Goal: Task Accomplishment & Management: Manage account settings

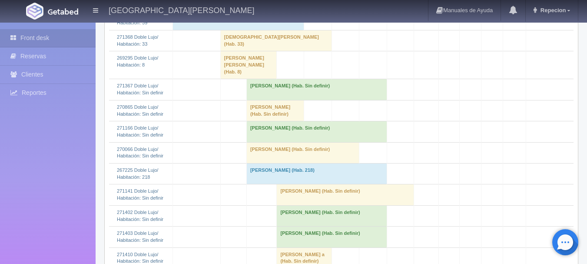
scroll to position [391, 0]
click at [266, 122] on td "Manuel Picasso (Hab. Sin definir)" at bounding box center [274, 111] width 57 height 21
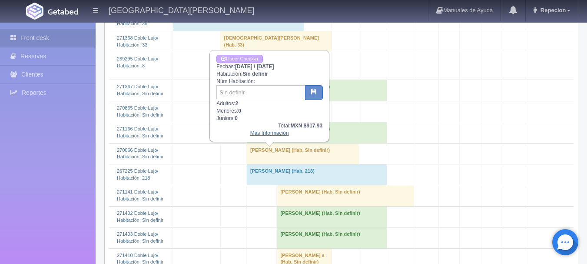
click at [275, 136] on link "Más Información" at bounding box center [269, 133] width 39 height 6
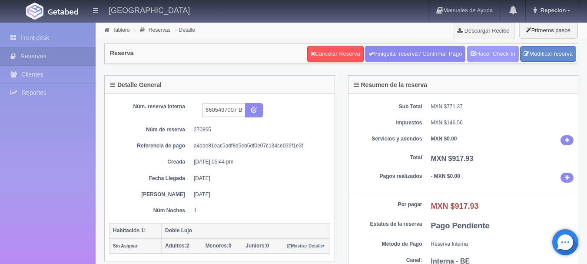
click at [481, 49] on link "Hacer Check-In" at bounding box center [493, 54] width 52 height 17
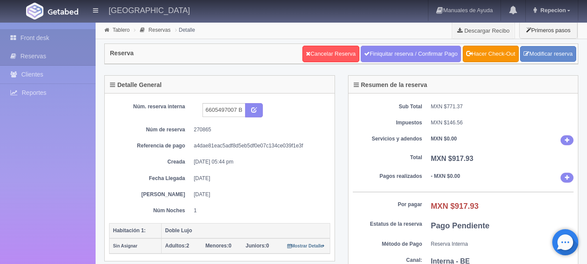
click at [36, 36] on link "Front desk" at bounding box center [48, 38] width 96 height 18
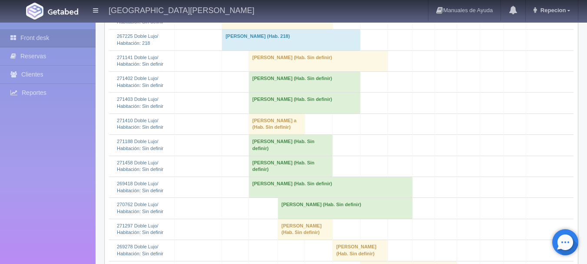
scroll to position [478, 0]
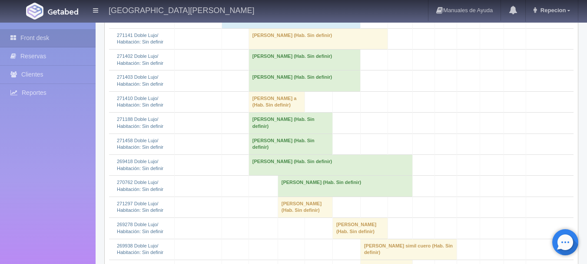
click at [249, 112] on td "rafael alarcon a (Hab. Sin definir)" at bounding box center [276, 101] width 56 height 21
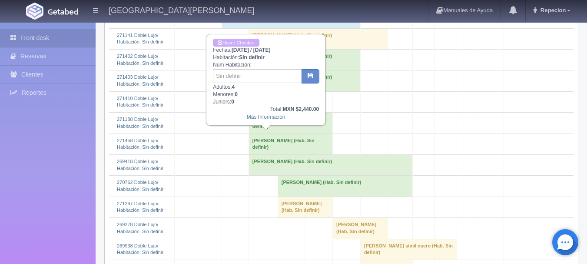
click at [249, 112] on td "rafael alarcon a (Hab. Sin definir)" at bounding box center [276, 101] width 56 height 21
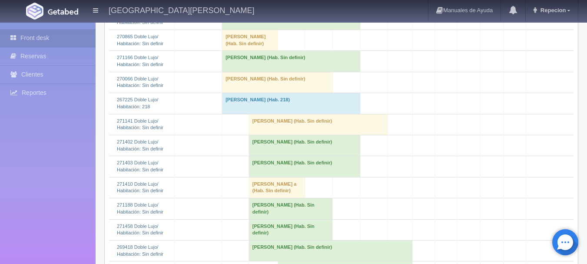
scroll to position [391, 0]
click at [233, 52] on td "Manuel Picasso (Hab. Sin definir)" at bounding box center [250, 41] width 56 height 21
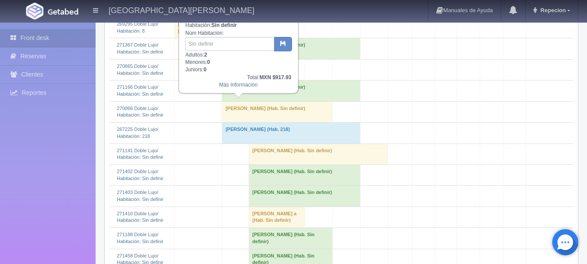
scroll to position [347, 0]
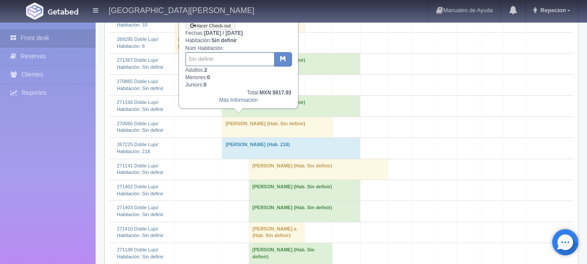
click at [234, 62] on input "text" at bounding box center [229, 59] width 89 height 14
type input "8"
click at [284, 59] on icon "button" at bounding box center [283, 59] width 6 height 6
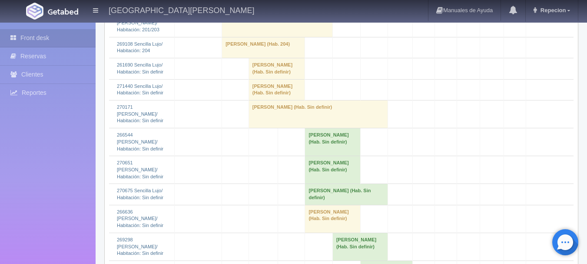
scroll to position [1042, 0]
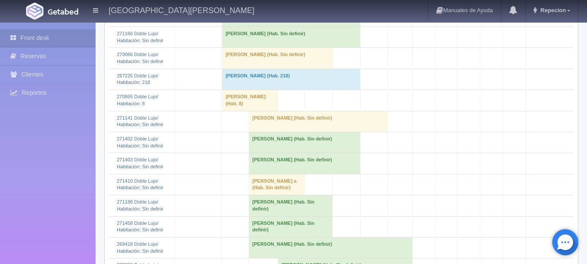
scroll to position [391, 0]
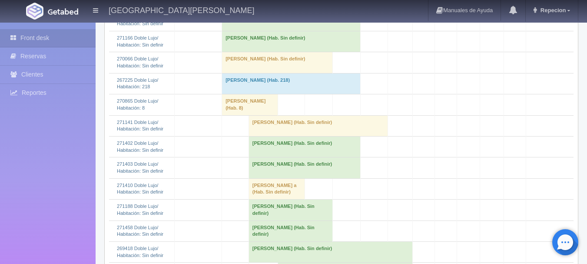
click at [243, 31] on td "[PERSON_NAME] (Hab. Sin definir)" at bounding box center [291, 20] width 139 height 21
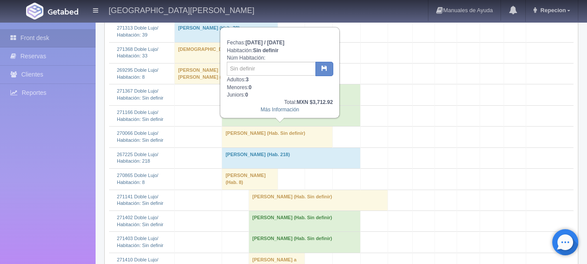
scroll to position [304, 0]
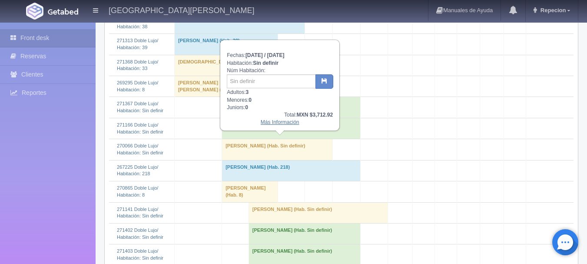
click at [273, 122] on link "Más Información" at bounding box center [280, 122] width 39 height 6
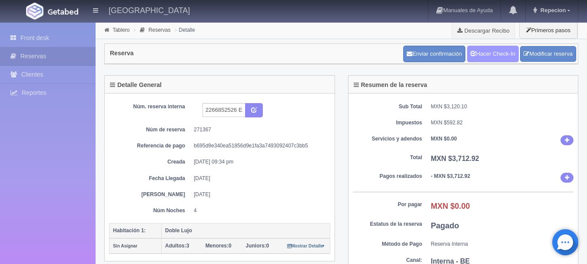
click at [496, 50] on link "Hacer Check-In" at bounding box center [493, 54] width 52 height 17
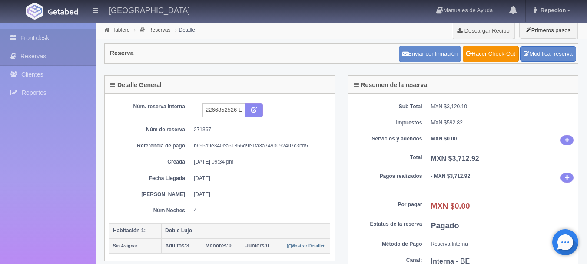
click at [36, 40] on link "Front desk" at bounding box center [48, 38] width 96 height 18
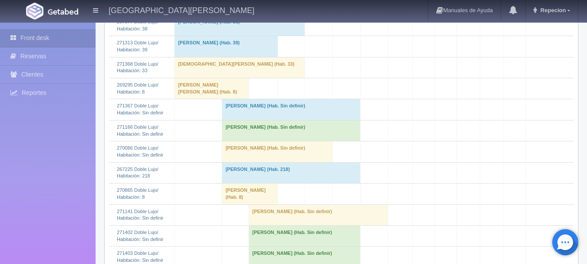
scroll to position [304, 0]
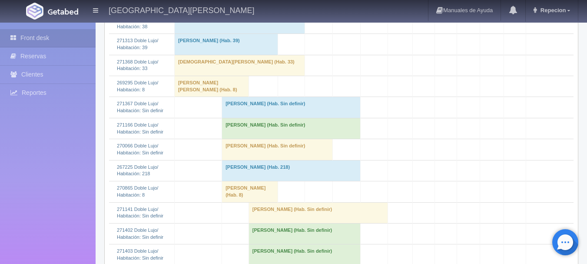
click at [235, 118] on td "[PERSON_NAME] (Hab. Sin definir)" at bounding box center [291, 107] width 139 height 21
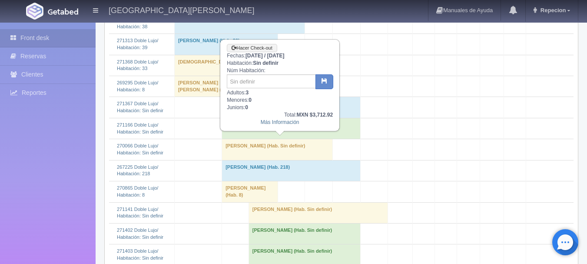
scroll to position [261, 0]
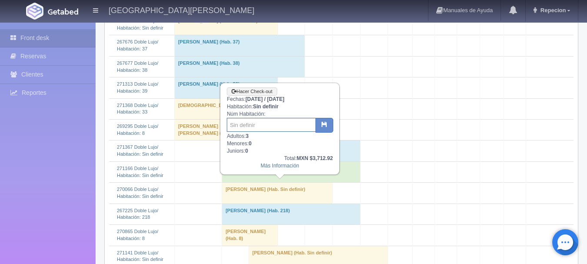
click at [241, 123] on input "text" at bounding box center [271, 125] width 89 height 14
type input "207"
click at [324, 127] on icon "button" at bounding box center [324, 124] width 6 height 6
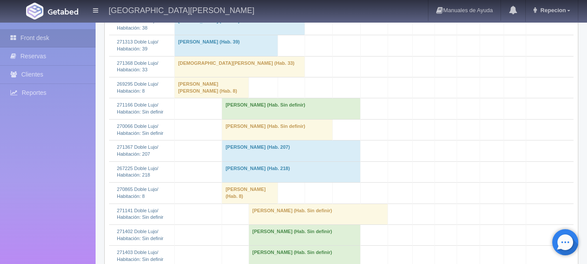
scroll to position [304, 0]
click at [230, 139] on td "[PERSON_NAME] (Hab. Sin definir)" at bounding box center [277, 128] width 111 height 21
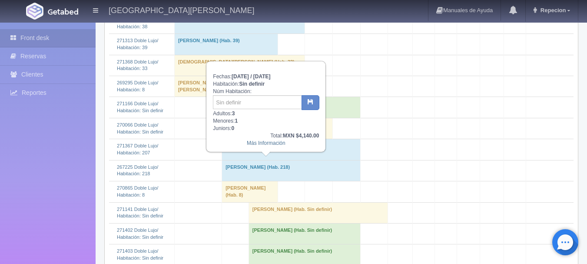
click at [230, 139] on td "[PERSON_NAME] (Hab. Sin definir)" at bounding box center [277, 128] width 111 height 21
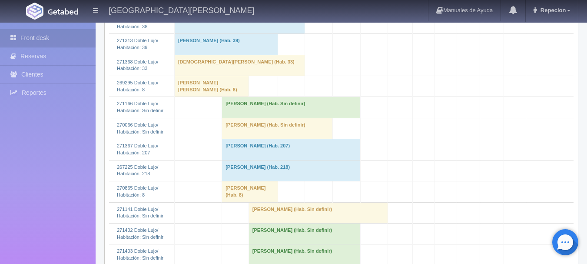
click at [244, 118] on td "[PERSON_NAME] (Hab. Sin definir)" at bounding box center [291, 107] width 139 height 21
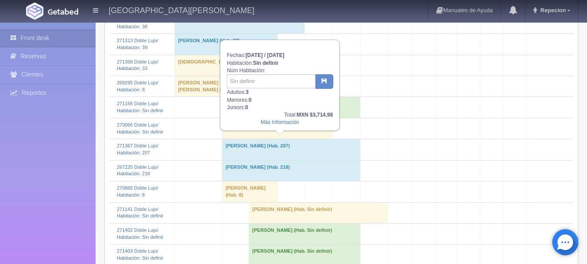
click at [244, 118] on td "[PERSON_NAME] (Hab. Sin definir)" at bounding box center [291, 107] width 139 height 21
